Goal: Download file/media

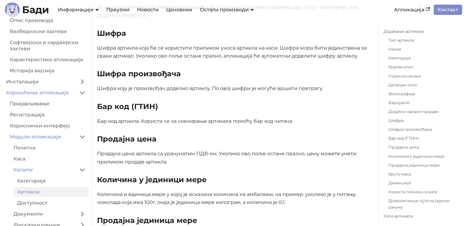
scroll to position [31, 0]
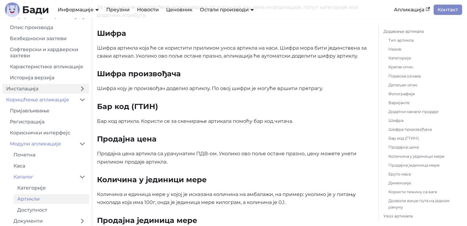
click at [75, 93] on link "Инсталација" at bounding box center [38, 89] width 73 height 10
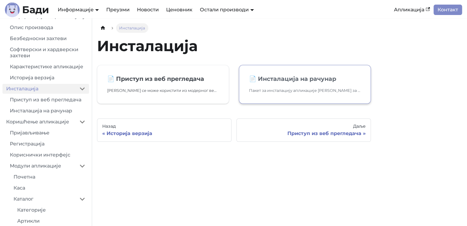
click at [279, 84] on link "📄️ Инсталација на рачунар Пакет за инсталацију апликације [PERSON_NAME] за Ваш …" at bounding box center [305, 84] width 132 height 39
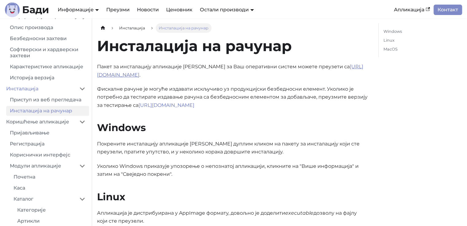
click at [144, 75] on link "[URL][DOMAIN_NAME]" at bounding box center [230, 71] width 266 height 14
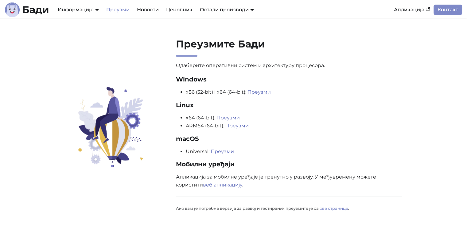
click at [265, 92] on link "Преузми" at bounding box center [258, 92] width 23 height 6
click at [445, 110] on section "Преузмите Бади Одаберите оперативни систем и архитектуру процесора. Windows x86…" at bounding box center [233, 128] width 467 height 220
click at [180, 8] on link "Ценовник" at bounding box center [179, 10] width 34 height 10
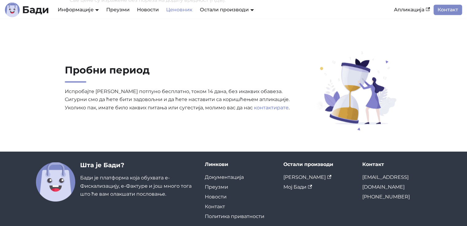
scroll to position [430, 0]
